Goal: Information Seeking & Learning: Check status

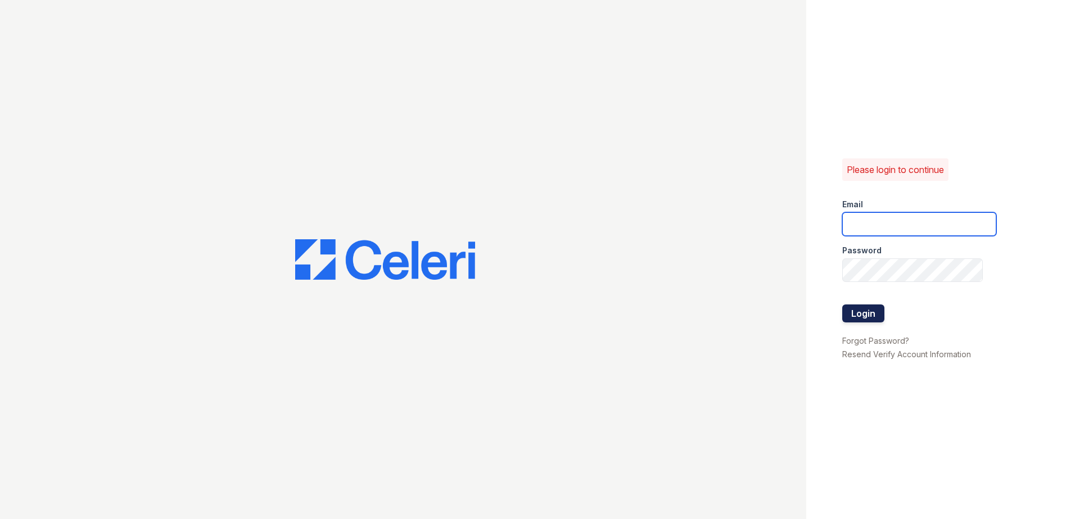
type input "mcarter@trinity-pm.com"
click at [869, 319] on button "Login" at bounding box center [863, 314] width 42 height 18
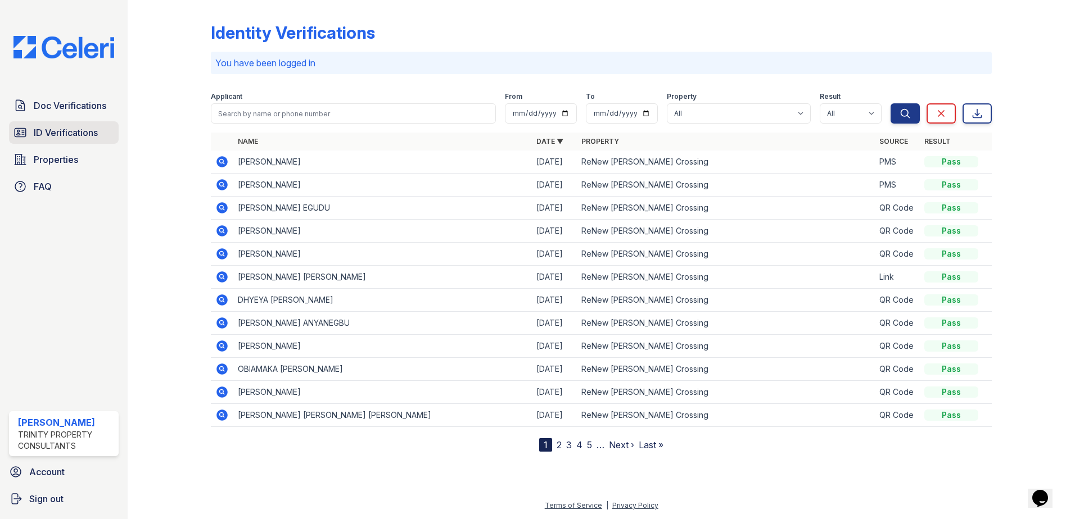
drag, startPoint x: 62, startPoint y: 128, endPoint x: 83, endPoint y: 128, distance: 20.8
click at [62, 128] on span "ID Verifications" at bounding box center [66, 132] width 64 height 13
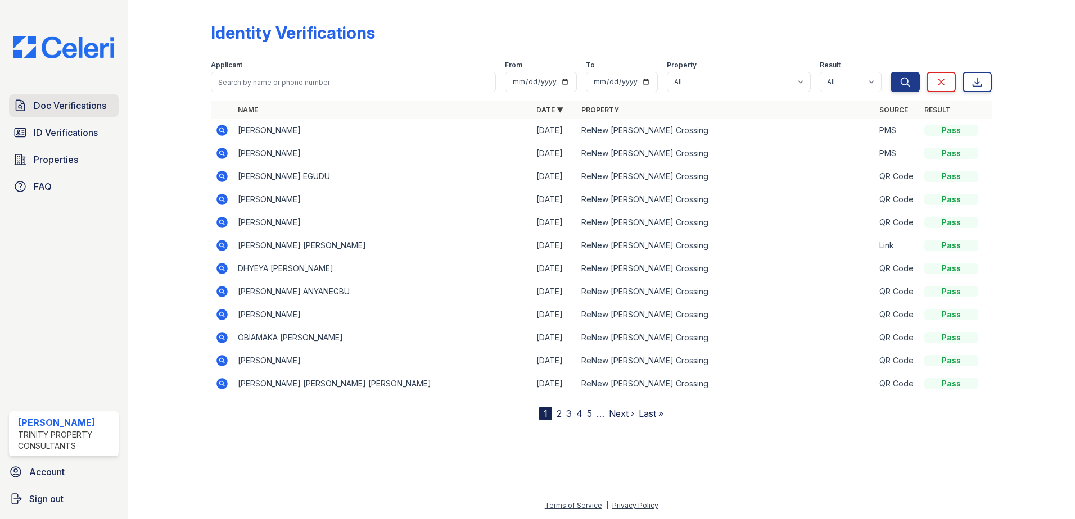
click at [72, 104] on span "Doc Verifications" at bounding box center [70, 105] width 73 height 13
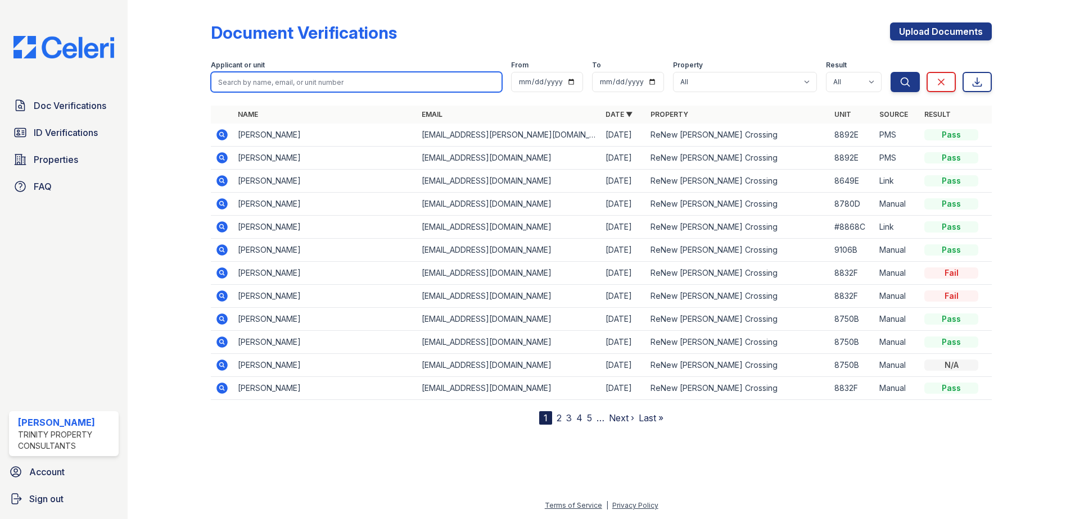
click at [251, 85] on input "search" at bounding box center [356, 82] width 291 height 20
type input "jitendra"
click at [898, 70] on div "Search Clear Export" at bounding box center [941, 74] width 101 height 36
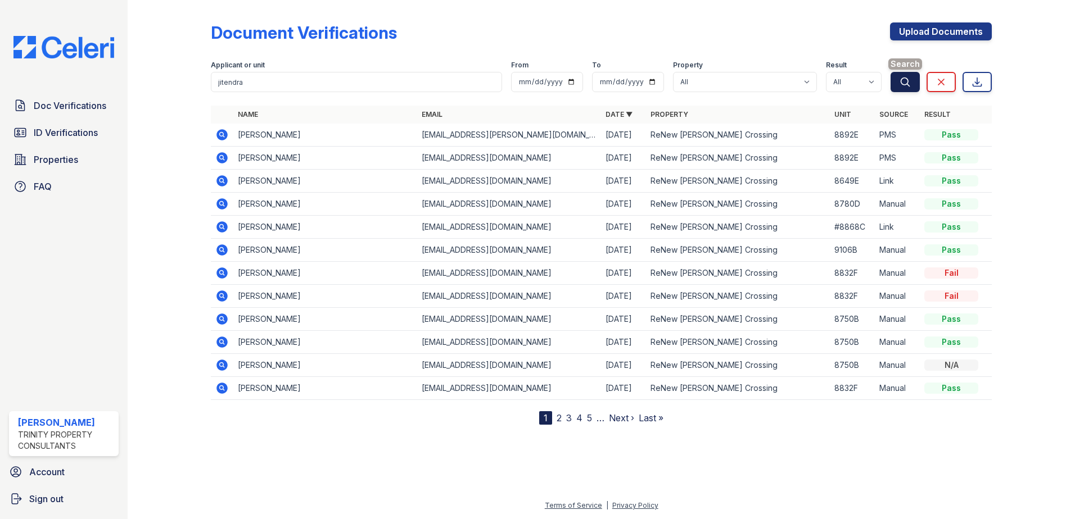
click at [904, 86] on icon "submit" at bounding box center [905, 81] width 11 height 11
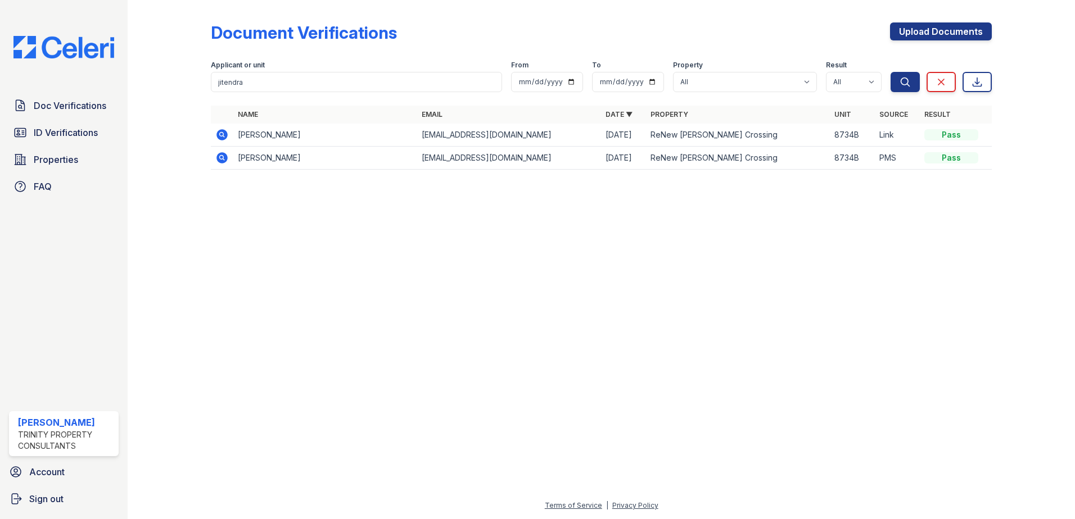
click at [218, 138] on icon at bounding box center [221, 134] width 11 height 11
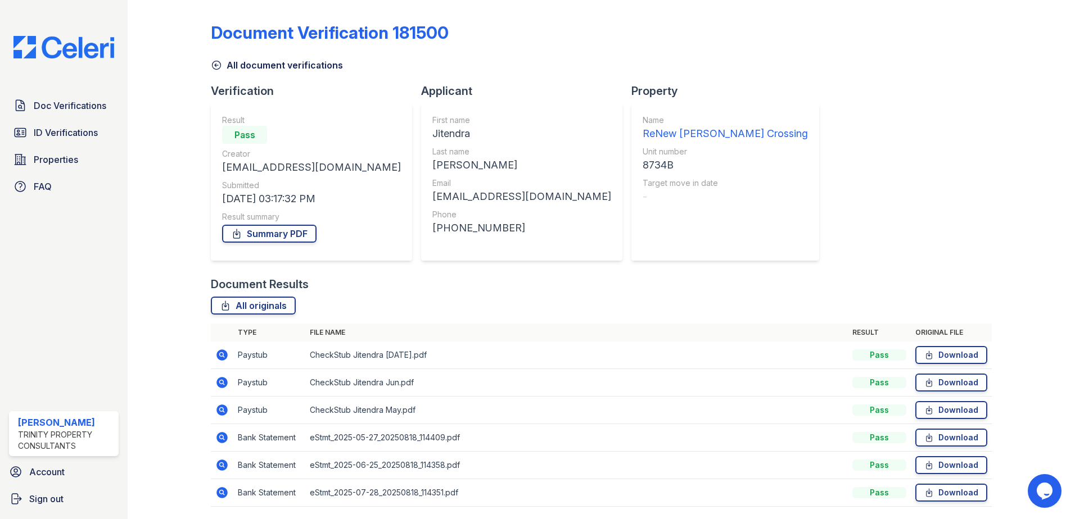
click at [260, 62] on link "All document verifications" at bounding box center [277, 64] width 132 height 13
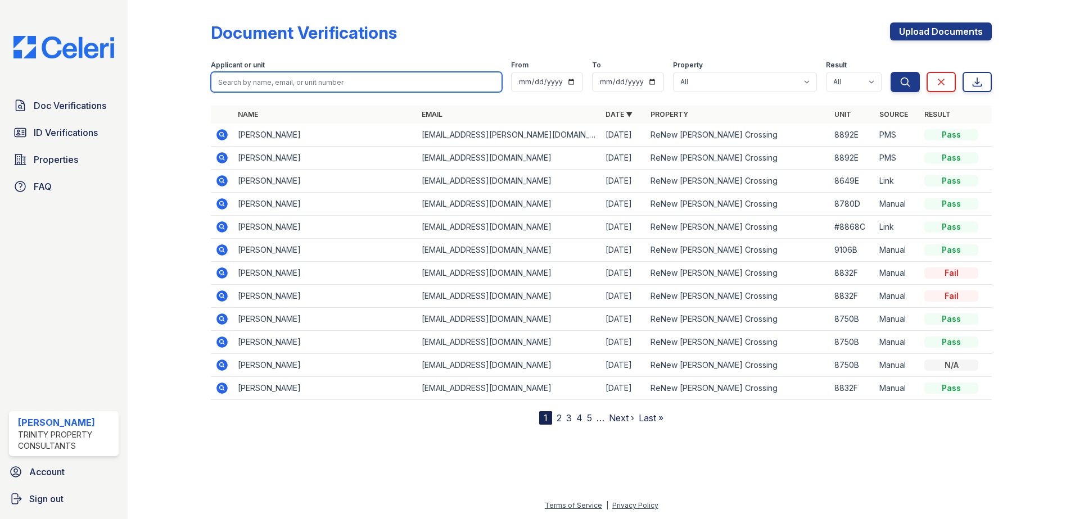
click at [272, 89] on input "search" at bounding box center [356, 82] width 291 height 20
type input "jitendra"
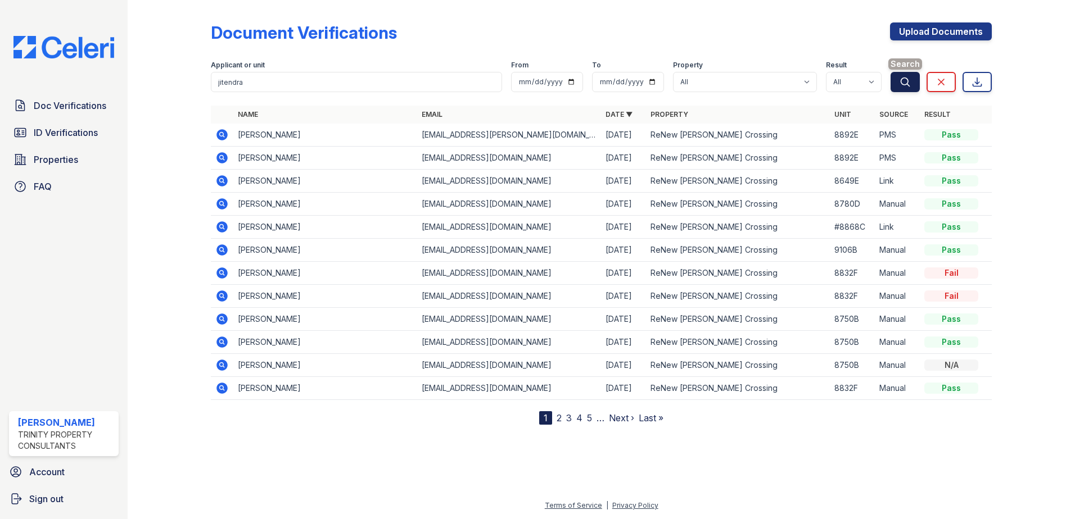
click at [894, 87] on button "Search" at bounding box center [905, 82] width 29 height 20
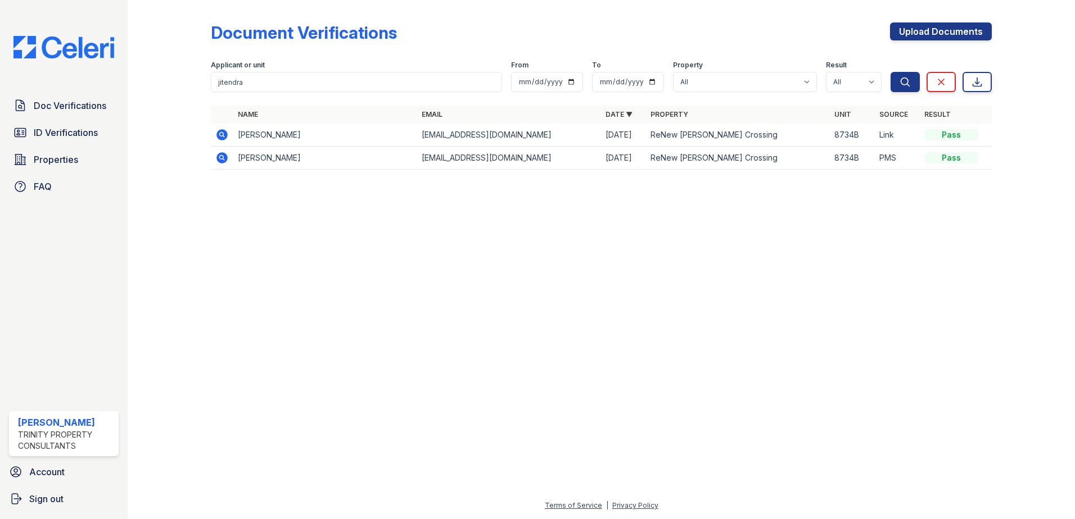
click at [226, 159] on icon at bounding box center [221, 157] width 11 height 11
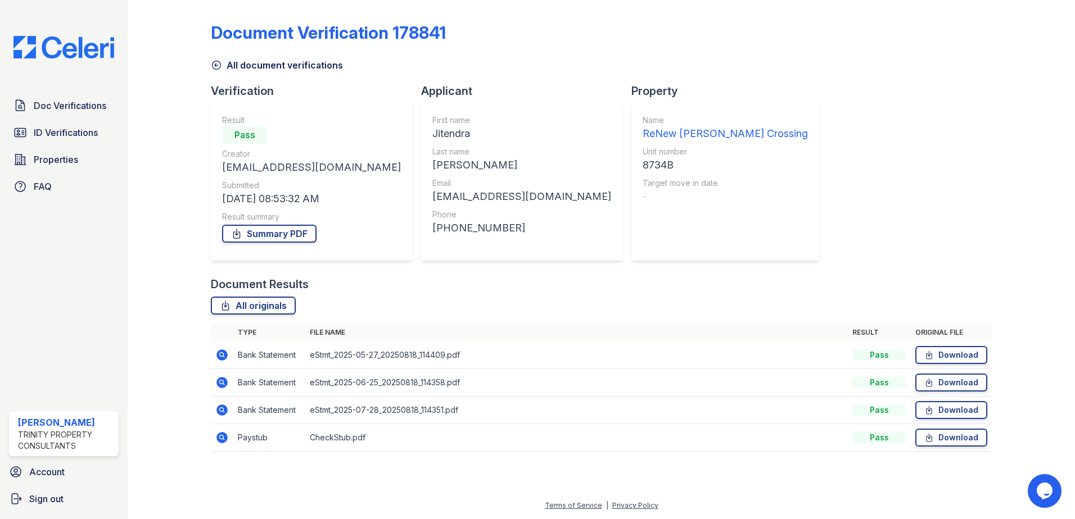
click at [216, 68] on icon at bounding box center [216, 65] width 11 height 11
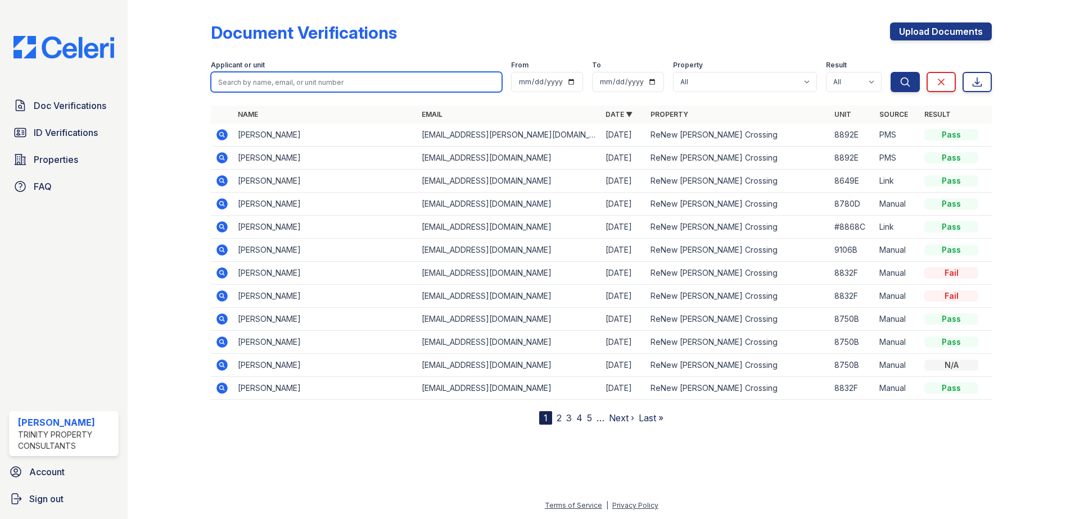
click at [286, 81] on input "search" at bounding box center [356, 82] width 291 height 20
type input "jitendra"
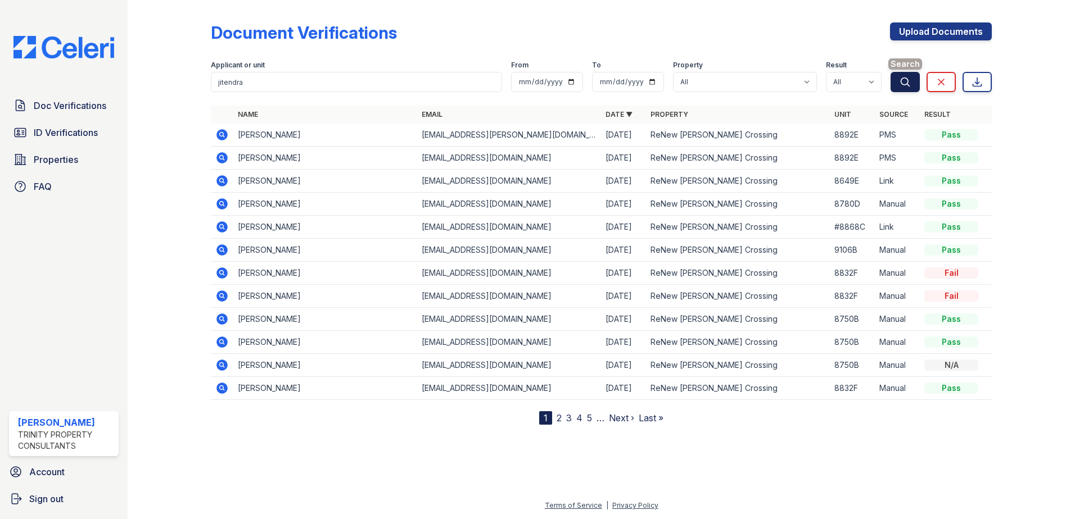
click at [905, 78] on icon "submit" at bounding box center [905, 82] width 8 height 8
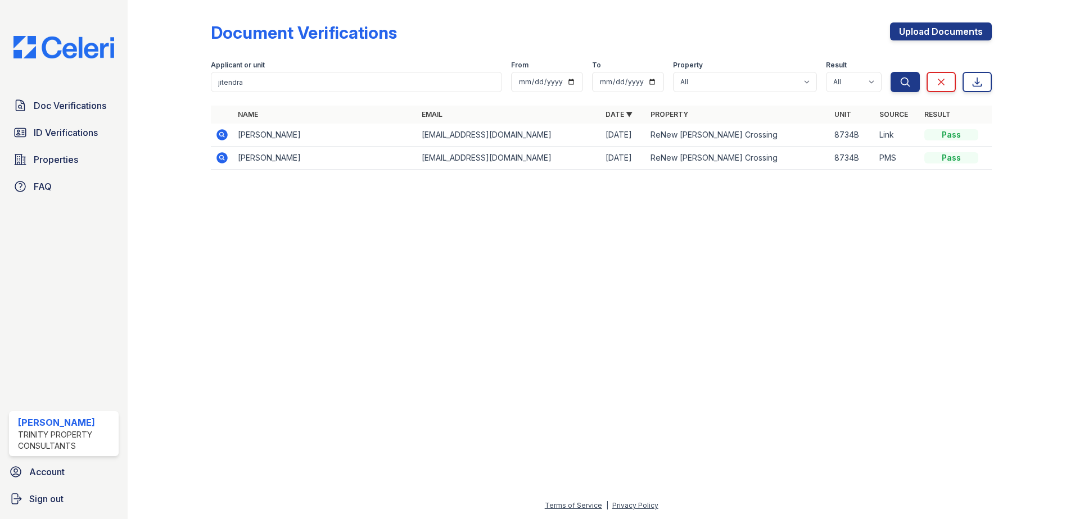
click at [223, 133] on icon at bounding box center [221, 134] width 13 height 13
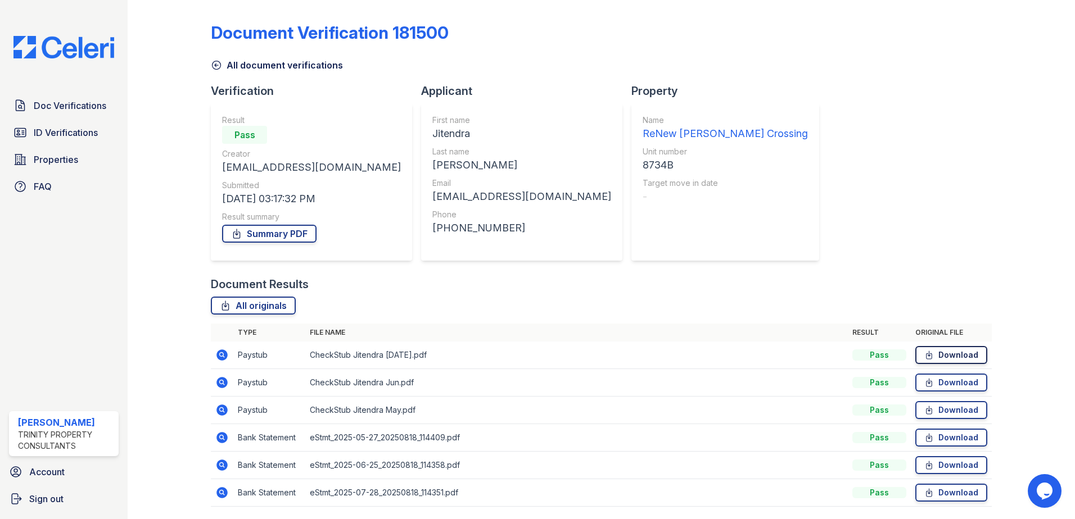
click at [961, 353] on link "Download" at bounding box center [951, 355] width 72 height 18
click at [961, 379] on link "Download" at bounding box center [951, 383] width 72 height 18
click at [941, 409] on link "Download" at bounding box center [951, 410] width 72 height 18
click at [75, 126] on span "ID Verifications" at bounding box center [66, 132] width 64 height 13
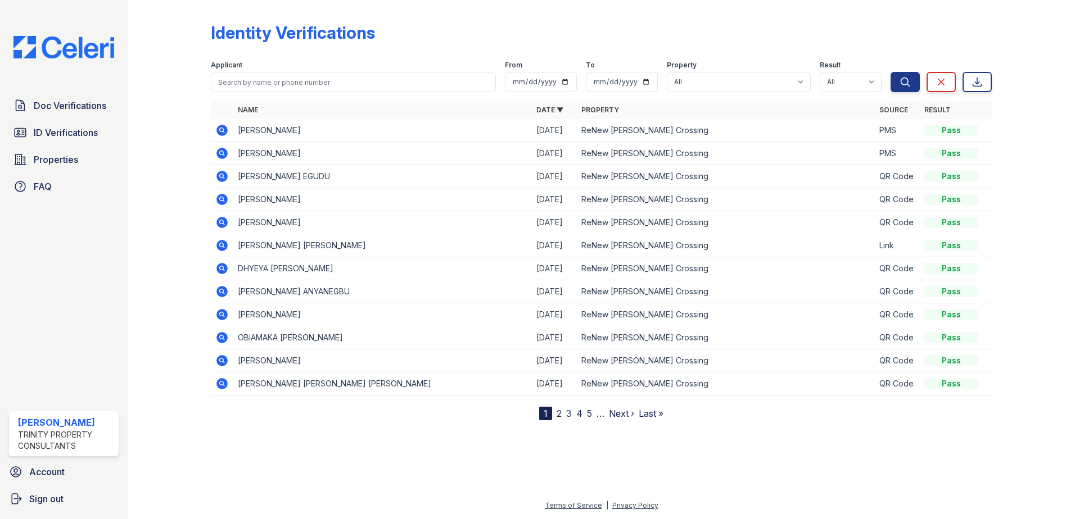
click at [322, 100] on div at bounding box center [601, 99] width 781 height 4
click at [327, 85] on input "search" at bounding box center [353, 82] width 285 height 20
type input "jitendra"
click at [889, 74] on div "Applicant jitendra From To Property All ReNew Howard Crossing Result All Pass F…" at bounding box center [551, 74] width 680 height 36
click at [897, 79] on button "Search" at bounding box center [905, 82] width 29 height 20
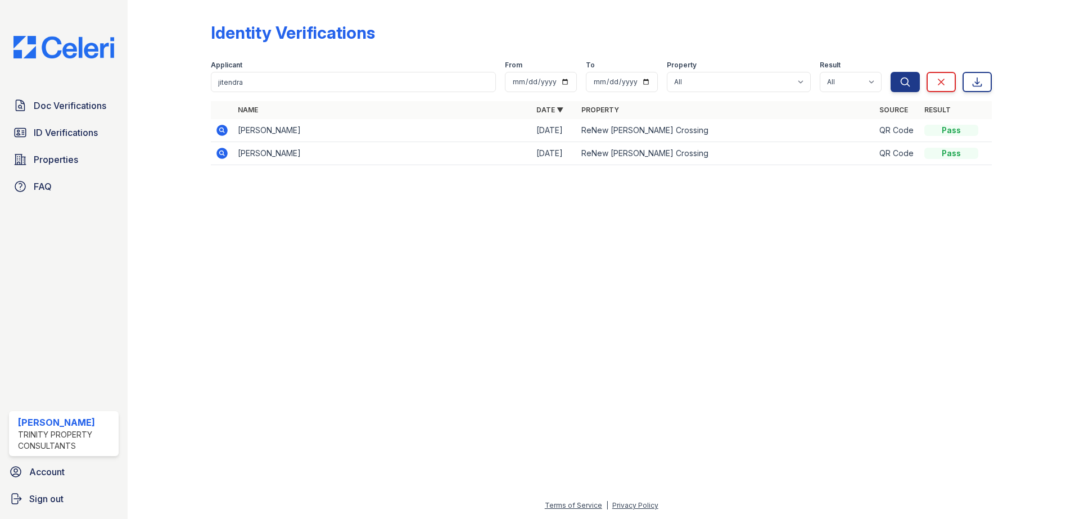
click at [222, 132] on icon at bounding box center [221, 130] width 11 height 11
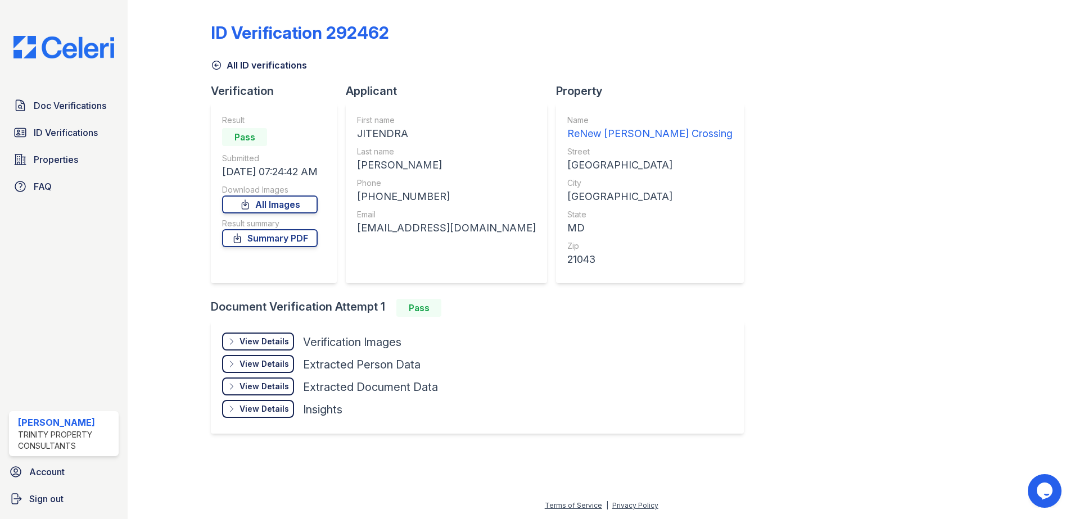
click at [257, 335] on div "View Details Details" at bounding box center [258, 342] width 72 height 18
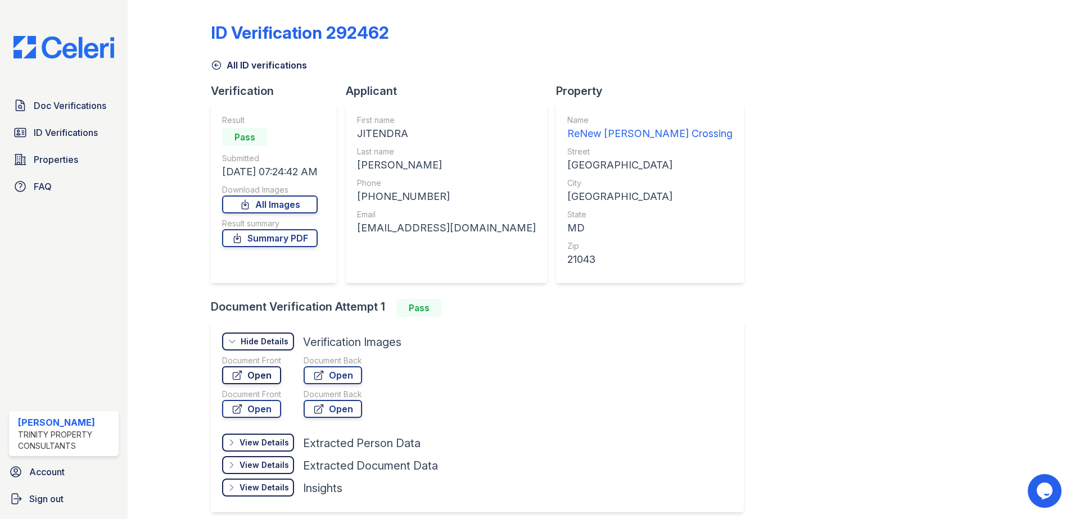
click at [257, 376] on link "Open" at bounding box center [251, 376] width 59 height 18
click at [340, 376] on link "Open" at bounding box center [333, 376] width 58 height 18
click at [64, 134] on span "ID Verifications" at bounding box center [66, 132] width 64 height 13
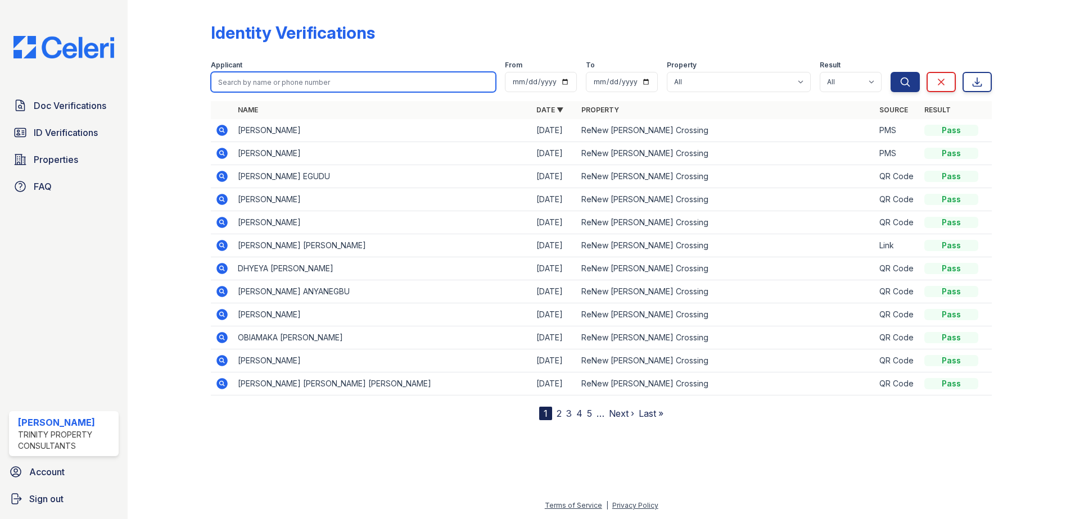
click at [311, 83] on input "search" at bounding box center [353, 82] width 285 height 20
type input "mridula"
click at [891, 72] on button "Search" at bounding box center [905, 82] width 29 height 20
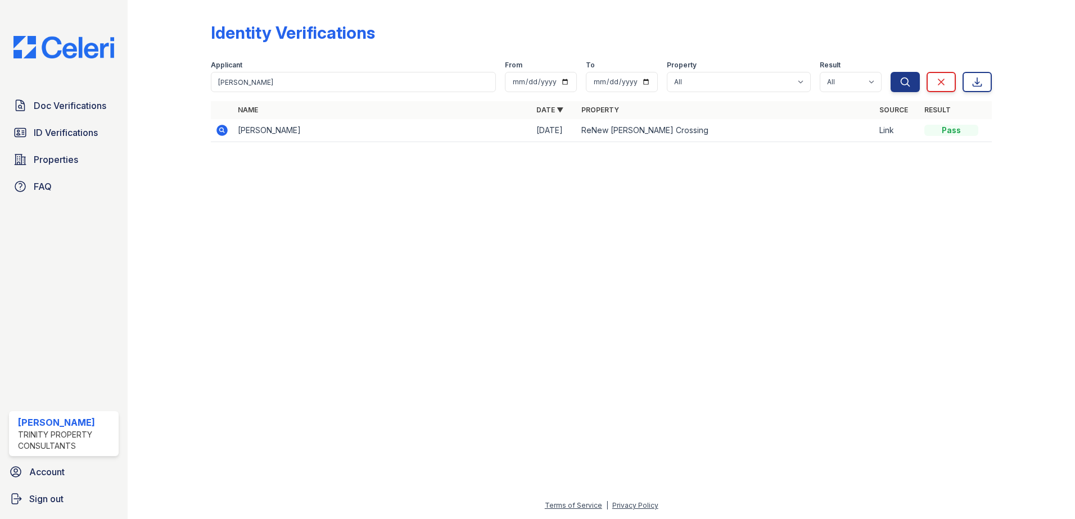
click at [224, 136] on icon at bounding box center [221, 130] width 13 height 13
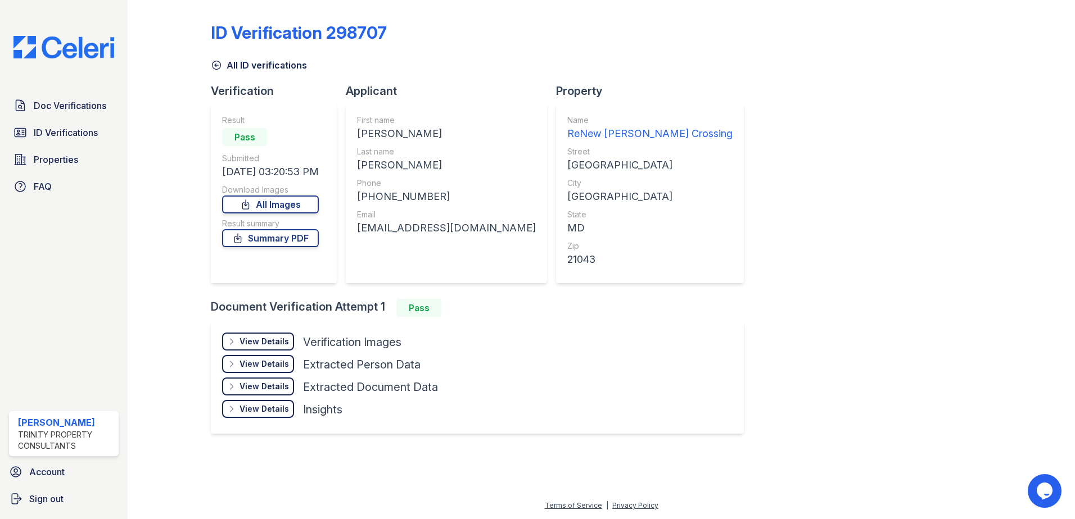
click at [273, 346] on div "View Details" at bounding box center [264, 341] width 49 height 11
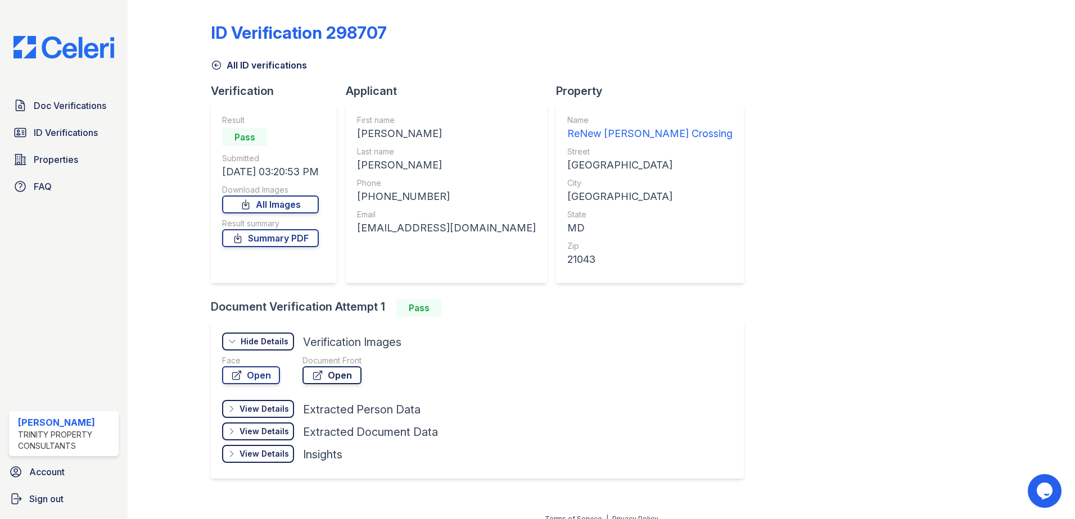
click at [344, 381] on link "Open" at bounding box center [331, 376] width 59 height 18
click at [334, 376] on link "Open" at bounding box center [331, 376] width 59 height 18
